Goal: Transaction & Acquisition: Purchase product/service

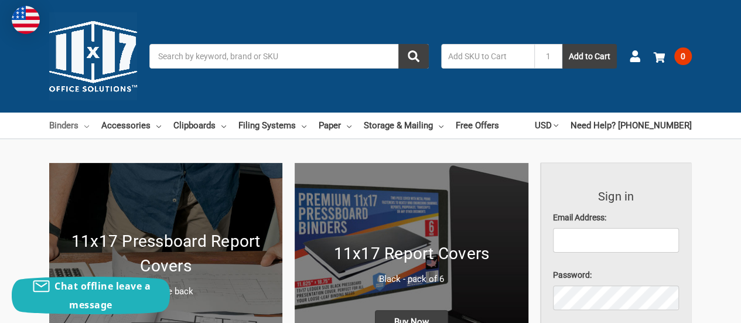
click at [67, 128] on link "Binders" at bounding box center [69, 125] width 40 height 26
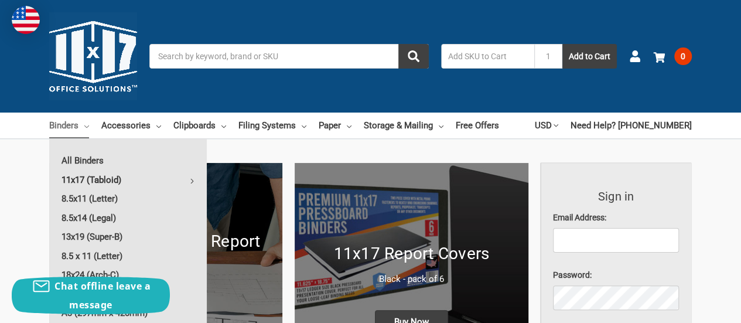
click at [104, 177] on link "11x17 (Tabloid)" at bounding box center [128, 179] width 158 height 19
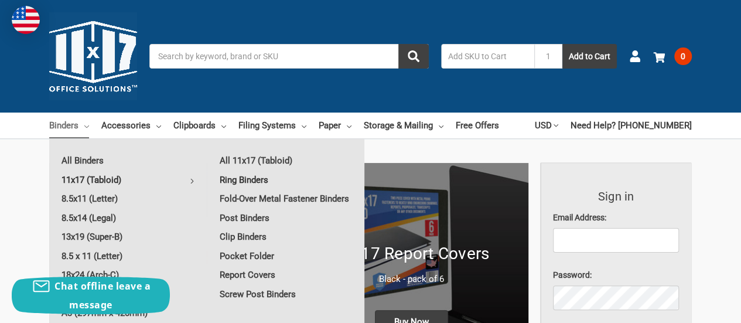
click at [229, 177] on link "Ring Binders" at bounding box center [285, 179] width 157 height 19
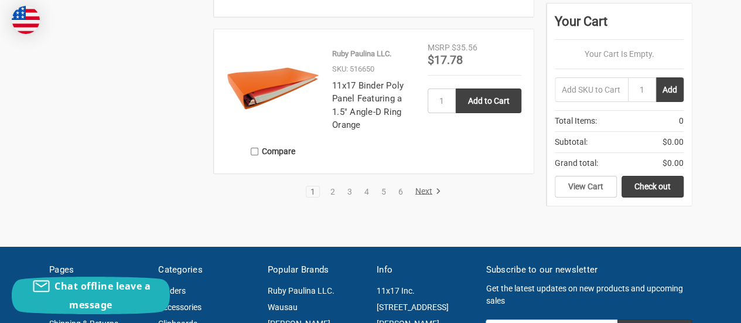
scroll to position [1991, 0]
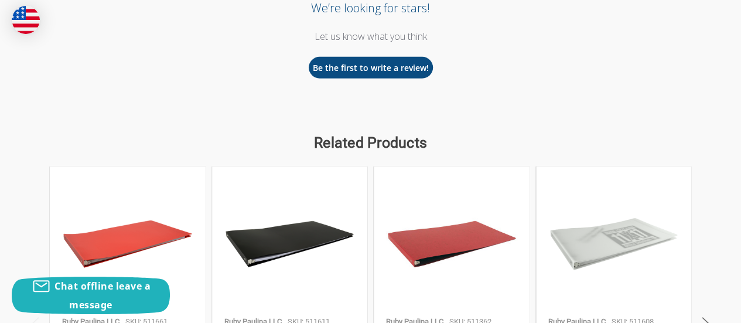
scroll to position [1698, 0]
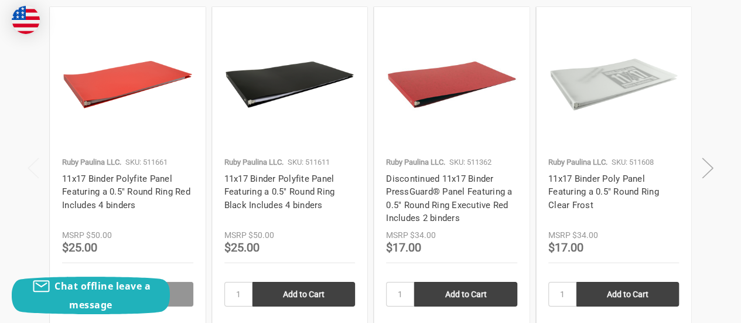
click at [704, 169] on button "Next" at bounding box center [707, 168] width 23 height 36
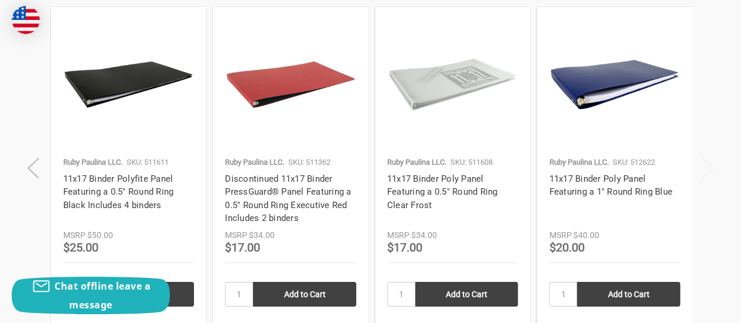
click at [30, 161] on button "Previous" at bounding box center [33, 168] width 23 height 36
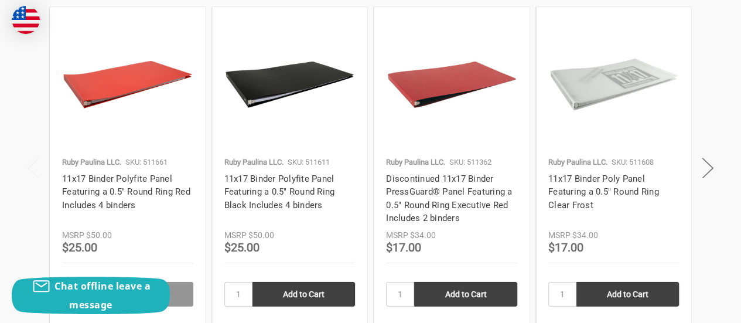
click at [32, 166] on button "Previous" at bounding box center [33, 168] width 23 height 36
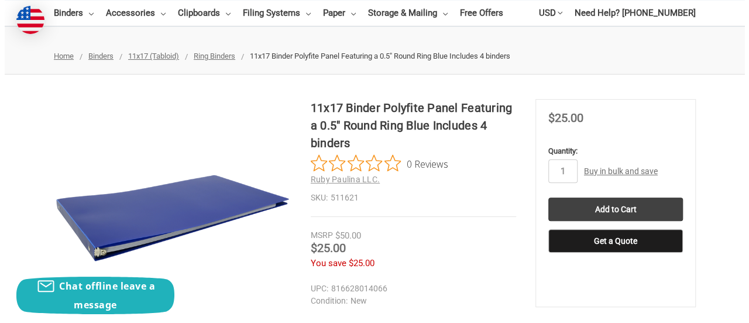
scroll to position [117, 0]
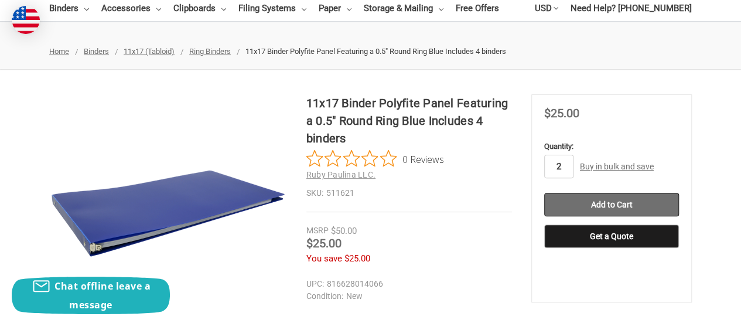
type input "2"
click at [566, 206] on input "Add to Cart" at bounding box center [611, 204] width 135 height 23
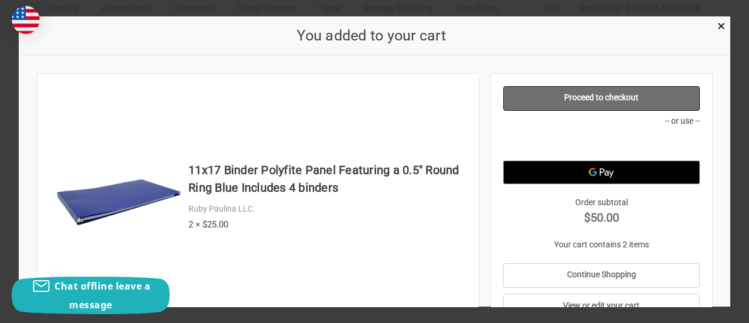
click at [590, 98] on link "Proceed to checkout" at bounding box center [602, 98] width 196 height 25
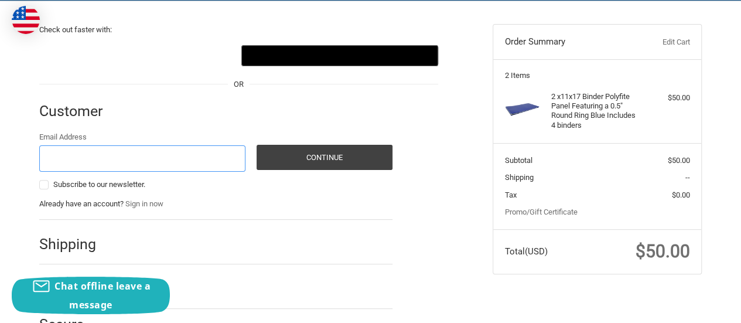
scroll to position [38, 0]
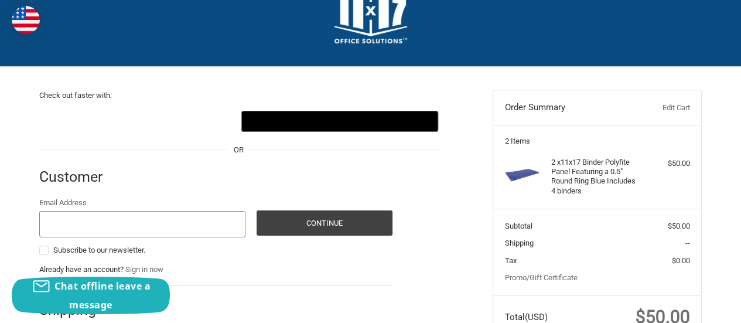
click at [184, 228] on input "Email Address" at bounding box center [142, 224] width 206 height 26
type input "[EMAIL_ADDRESS][DOMAIN_NAME]"
click at [189, 187] on div "Customer" at bounding box center [215, 177] width 353 height 40
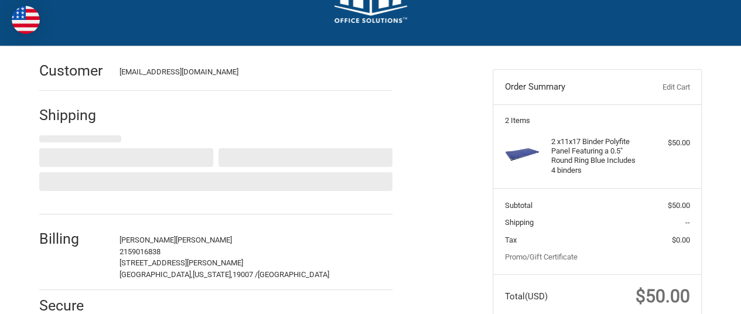
select select "US"
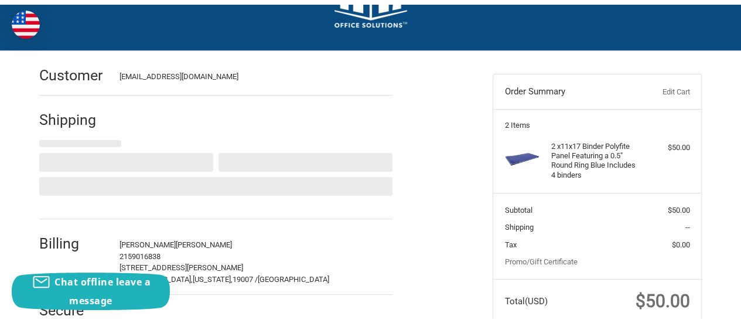
scroll to position [84, 0]
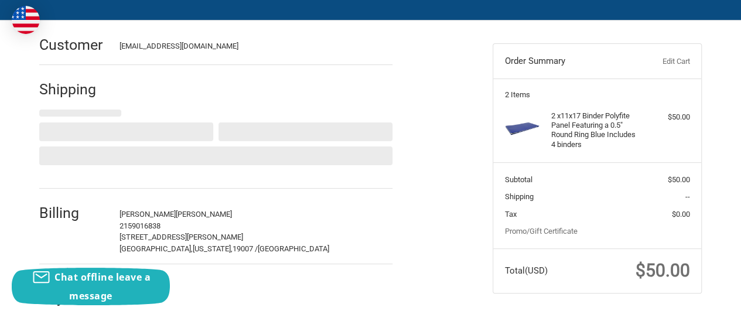
select select "PA"
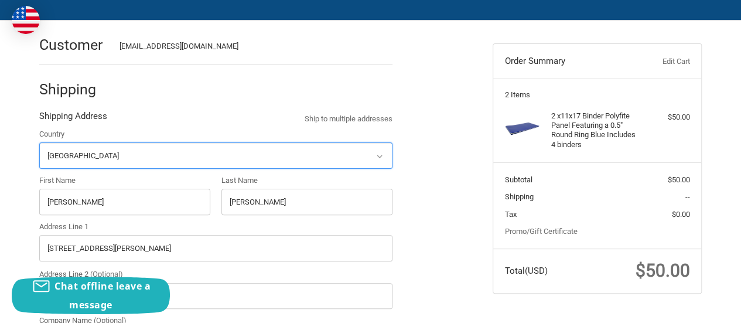
radio input "true"
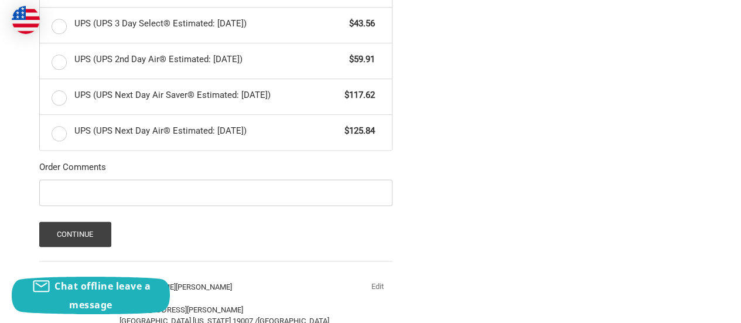
scroll to position [670, 0]
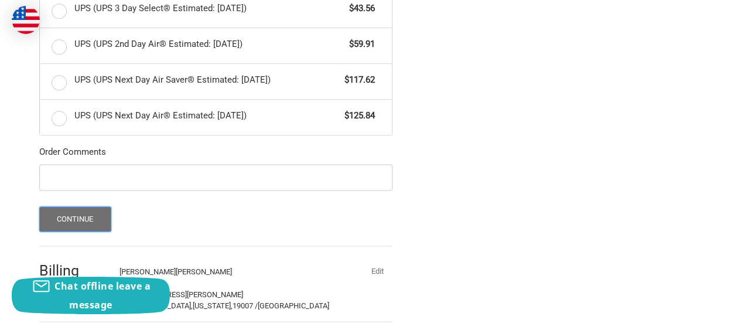
click at [44, 214] on button "Continue" at bounding box center [75, 218] width 72 height 25
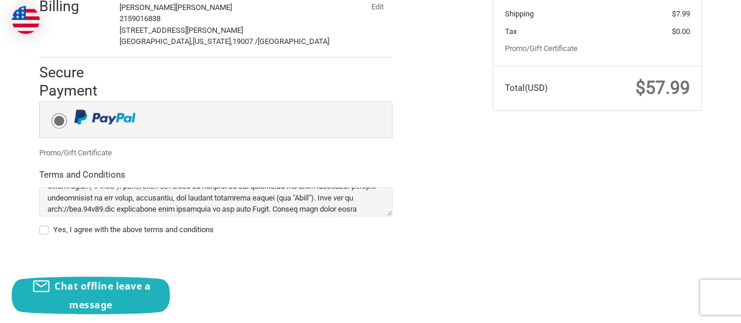
scroll to position [268, 0]
click at [43, 225] on label "Yes, I agree with the above terms and conditions" at bounding box center [215, 228] width 353 height 9
click at [40, 224] on input "Yes, I agree with the above terms and conditions" at bounding box center [39, 223] width 1 height 1
checkbox input "true"
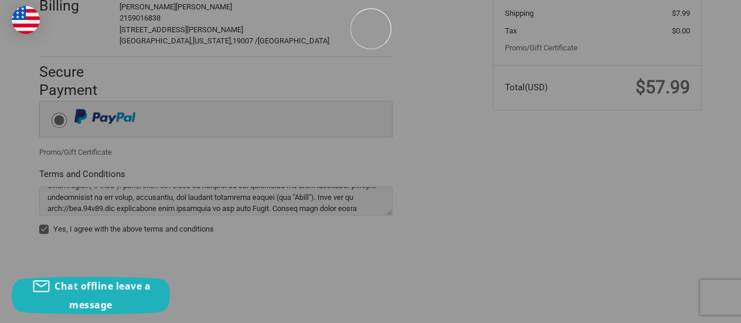
scroll to position [119, 0]
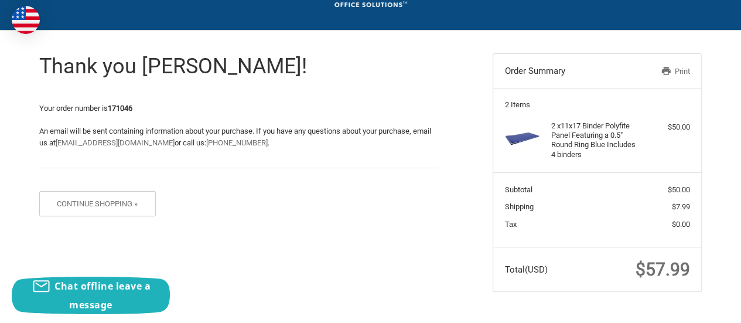
scroll to position [76, 0]
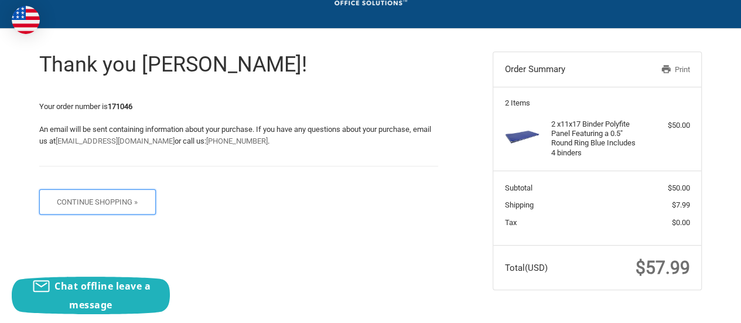
drag, startPoint x: 76, startPoint y: 197, endPoint x: 94, endPoint y: 188, distance: 19.9
click at [76, 197] on button "Continue Shopping »" at bounding box center [97, 201] width 117 height 25
